Goal: Information Seeking & Learning: Learn about a topic

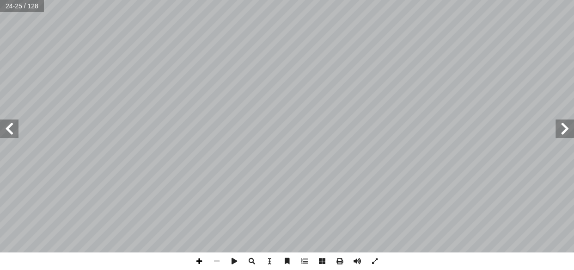
click at [200, 187] on span at bounding box center [199, 261] width 18 height 18
click at [198, 187] on span at bounding box center [199, 261] width 18 height 18
click at [2, 128] on span at bounding box center [9, 128] width 18 height 18
click at [255, 187] on div "٢٢ ة. ّ جهتهــا نحــو القســطنطيني ِ ــرت و ّ ابعــة غي ّ الر ّ ن أ � ا ّ ل إ ص…" at bounding box center [287, 135] width 574 height 270
click at [220, 187] on span at bounding box center [217, 261] width 18 height 18
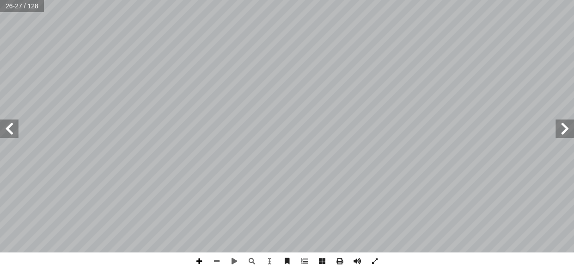
click at [202, 187] on span at bounding box center [199, 261] width 18 height 18
click at [234, 187] on span at bounding box center [235, 261] width 18 height 18
click at [218, 187] on span at bounding box center [217, 261] width 18 height 18
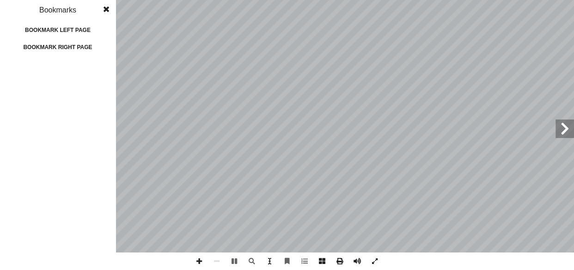
click at [456, 129] on span at bounding box center [565, 128] width 18 height 18
click at [456, 122] on span at bounding box center [565, 128] width 18 height 18
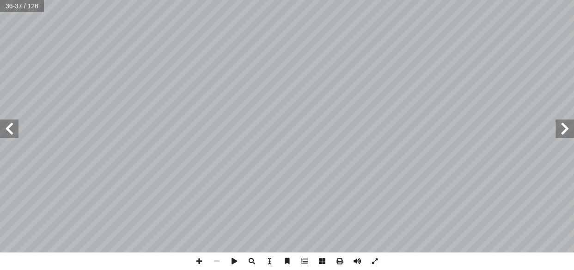
click at [565, 133] on span at bounding box center [565, 128] width 18 height 18
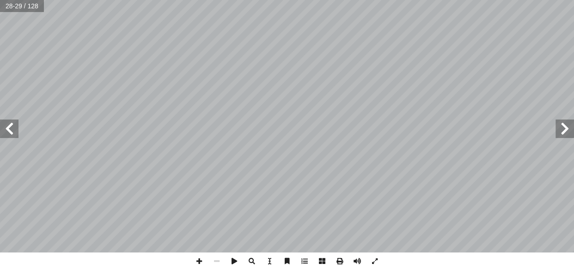
click at [566, 133] on span at bounding box center [565, 128] width 18 height 18
click at [7, 124] on span at bounding box center [9, 128] width 18 height 18
click at [215, 261] on span at bounding box center [217, 261] width 18 height 18
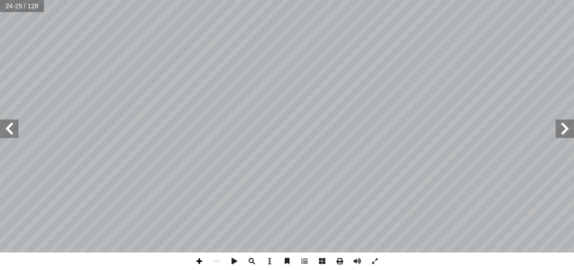
click at [201, 258] on span at bounding box center [199, 261] width 18 height 18
